Goal: Transaction & Acquisition: Purchase product/service

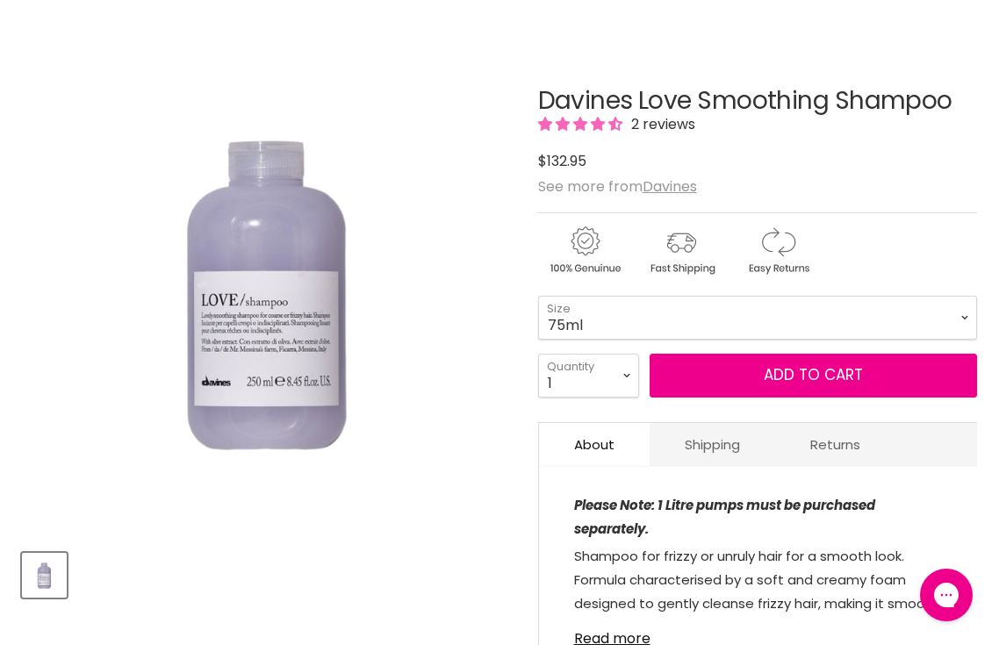
click at [538, 296] on select "75ml 250ml 1 Litre" at bounding box center [757, 318] width 439 height 44
click at [629, 319] on select "75ml 250ml 1 Litre" at bounding box center [757, 318] width 439 height 44
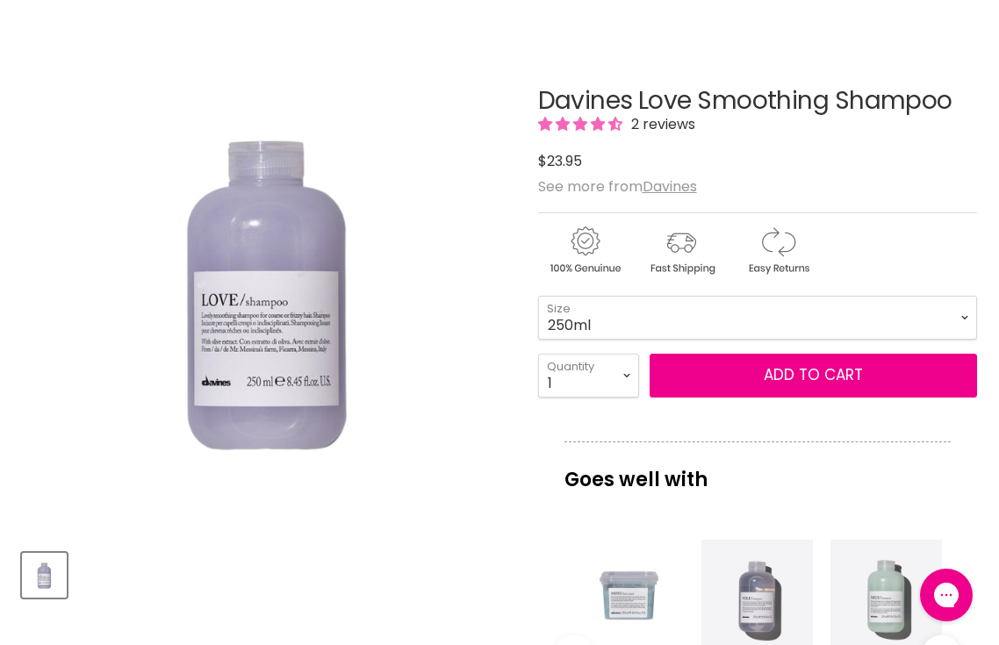
click at [538, 296] on select "75ml 250ml 1 Litre" at bounding box center [757, 318] width 439 height 44
select select "250ml"
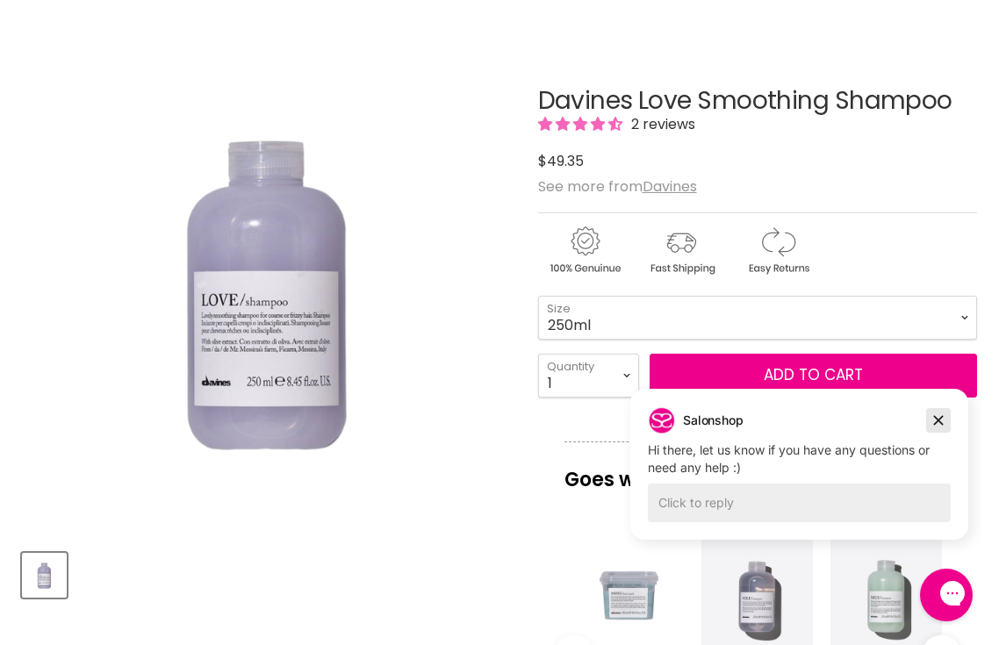
click at [944, 429] on icon "Dismiss campaign" at bounding box center [939, 420] width 18 height 21
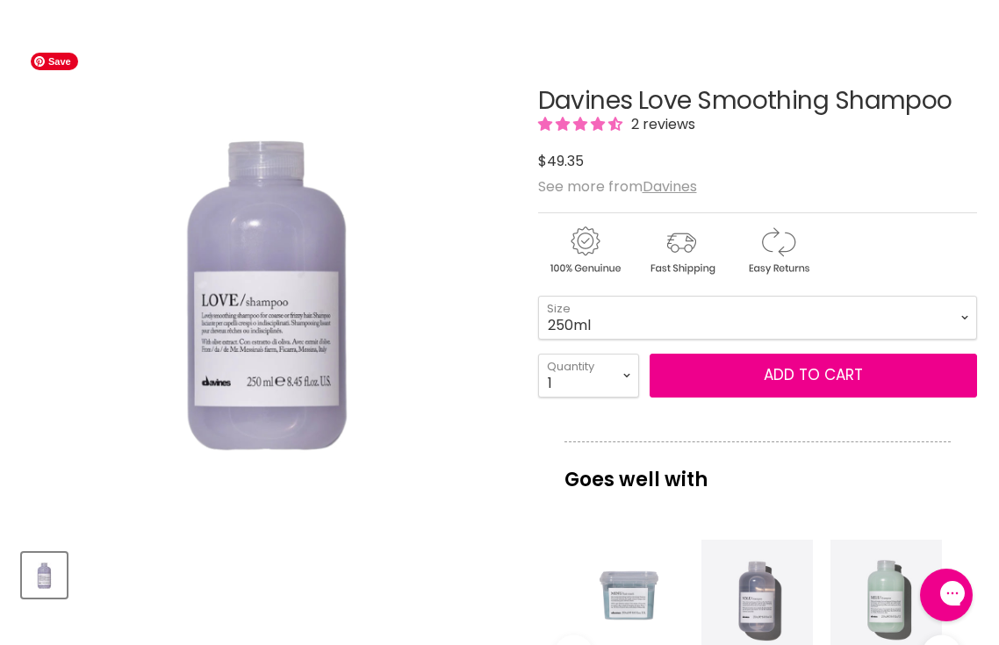
click at [389, 126] on img "Davines Love Smoothing Shampoo image. Click or Scroll to Zoom." at bounding box center [268, 290] width 492 height 492
